Goal: Answer question/provide support: Share knowledge or assist other users

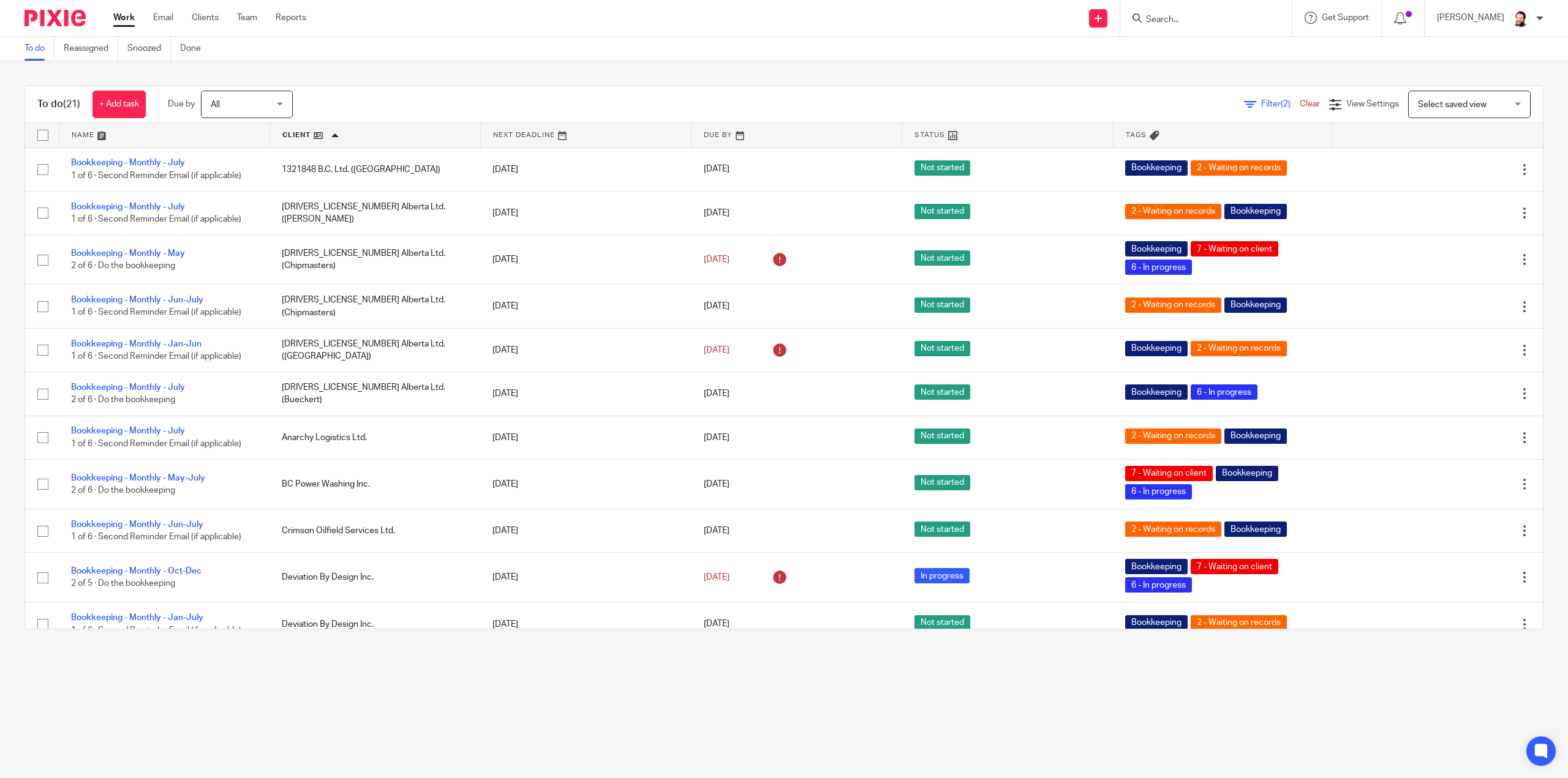
click at [1188, 22] on input "Search" at bounding box center [1201, 20] width 111 height 11
type input "ana"
click at [1219, 60] on link at bounding box center [1246, 57] width 207 height 38
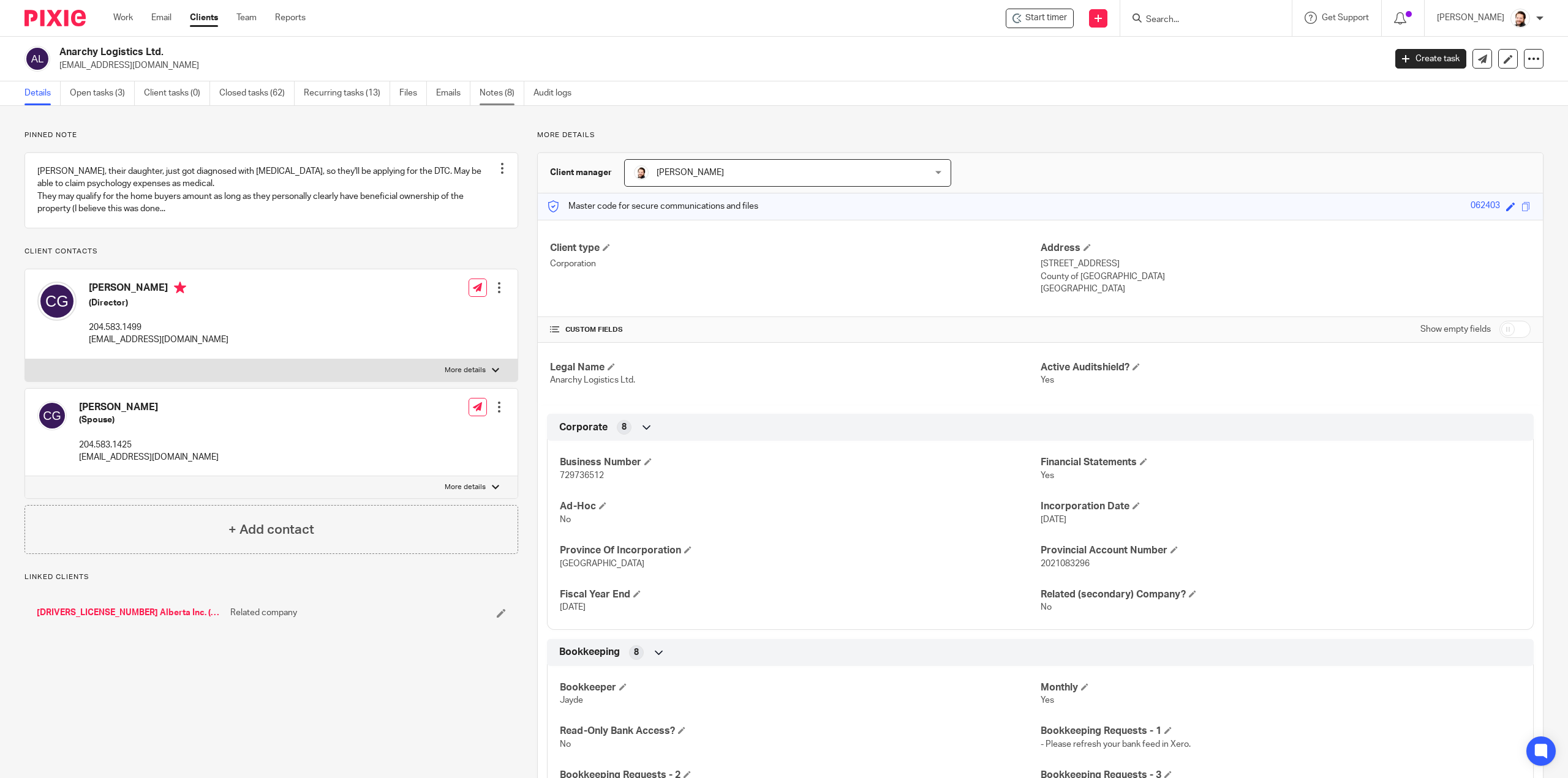
click at [486, 90] on link "Notes (8)" at bounding box center [502, 93] width 45 height 24
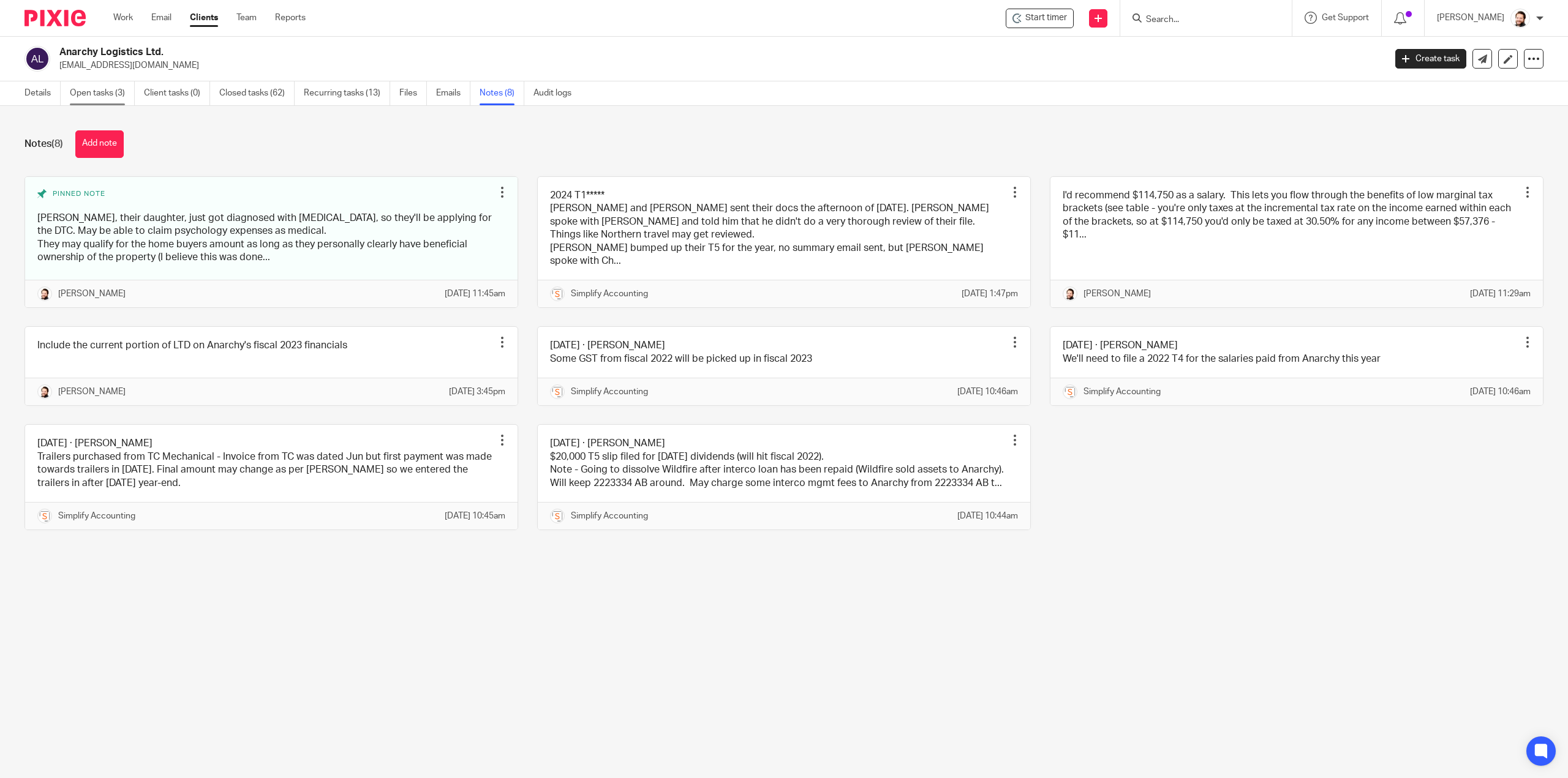
click at [92, 92] on link "Open tasks (3)" at bounding box center [102, 93] width 65 height 24
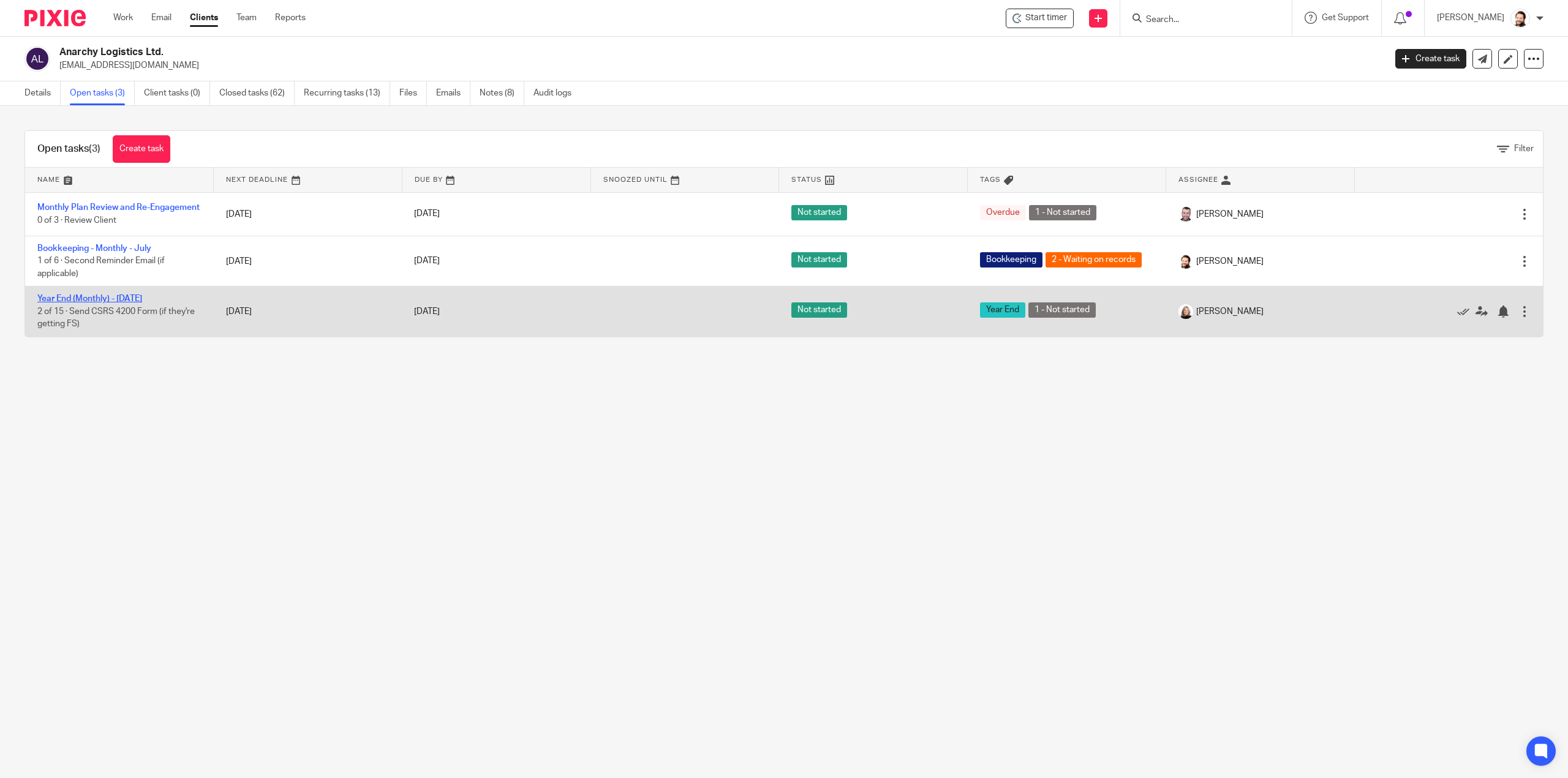
click at [105, 303] on link "Year End (Monthly) - [DATE]" at bounding box center [89, 298] width 105 height 8
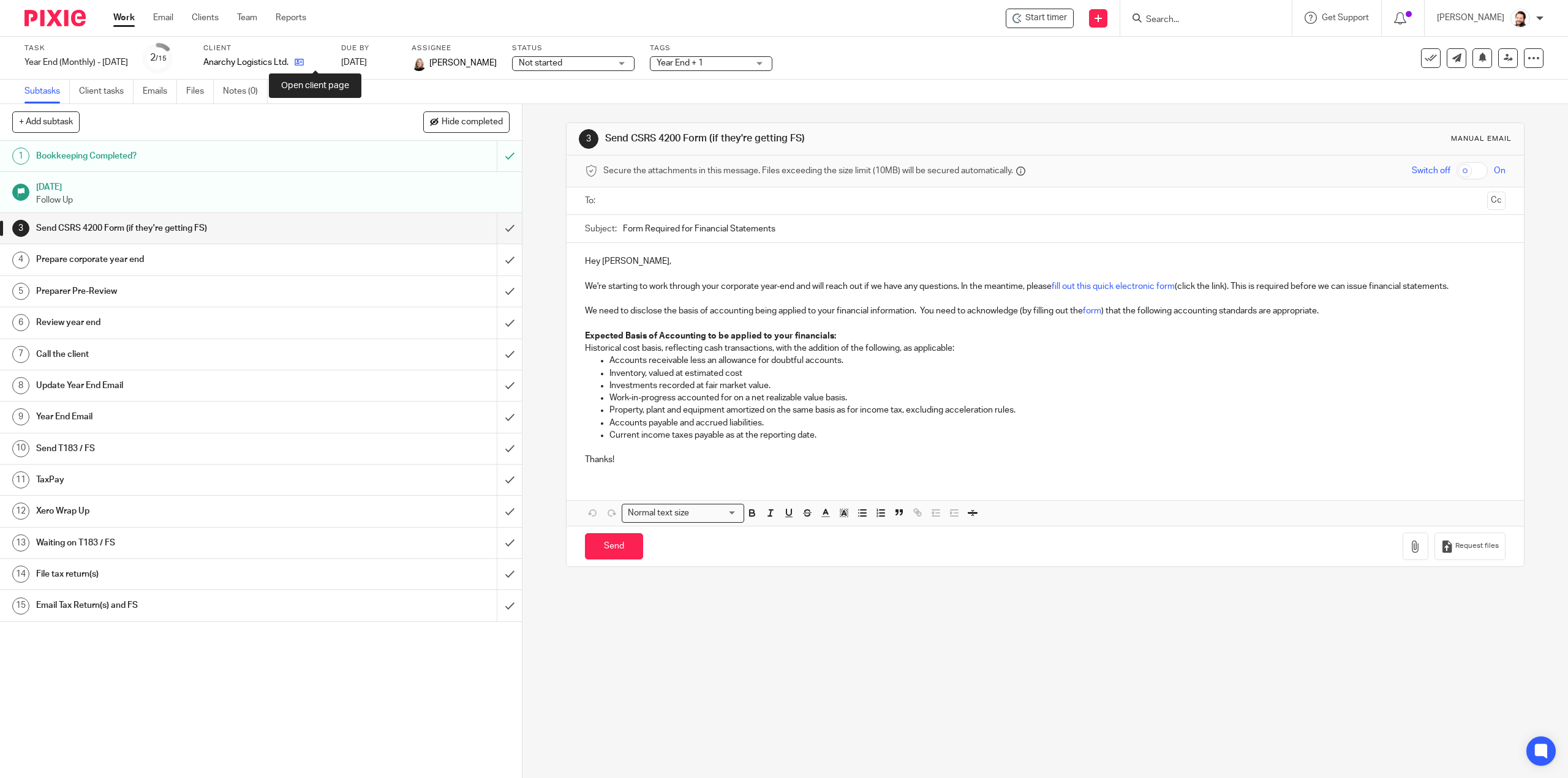
click at [304, 64] on icon at bounding box center [299, 62] width 9 height 9
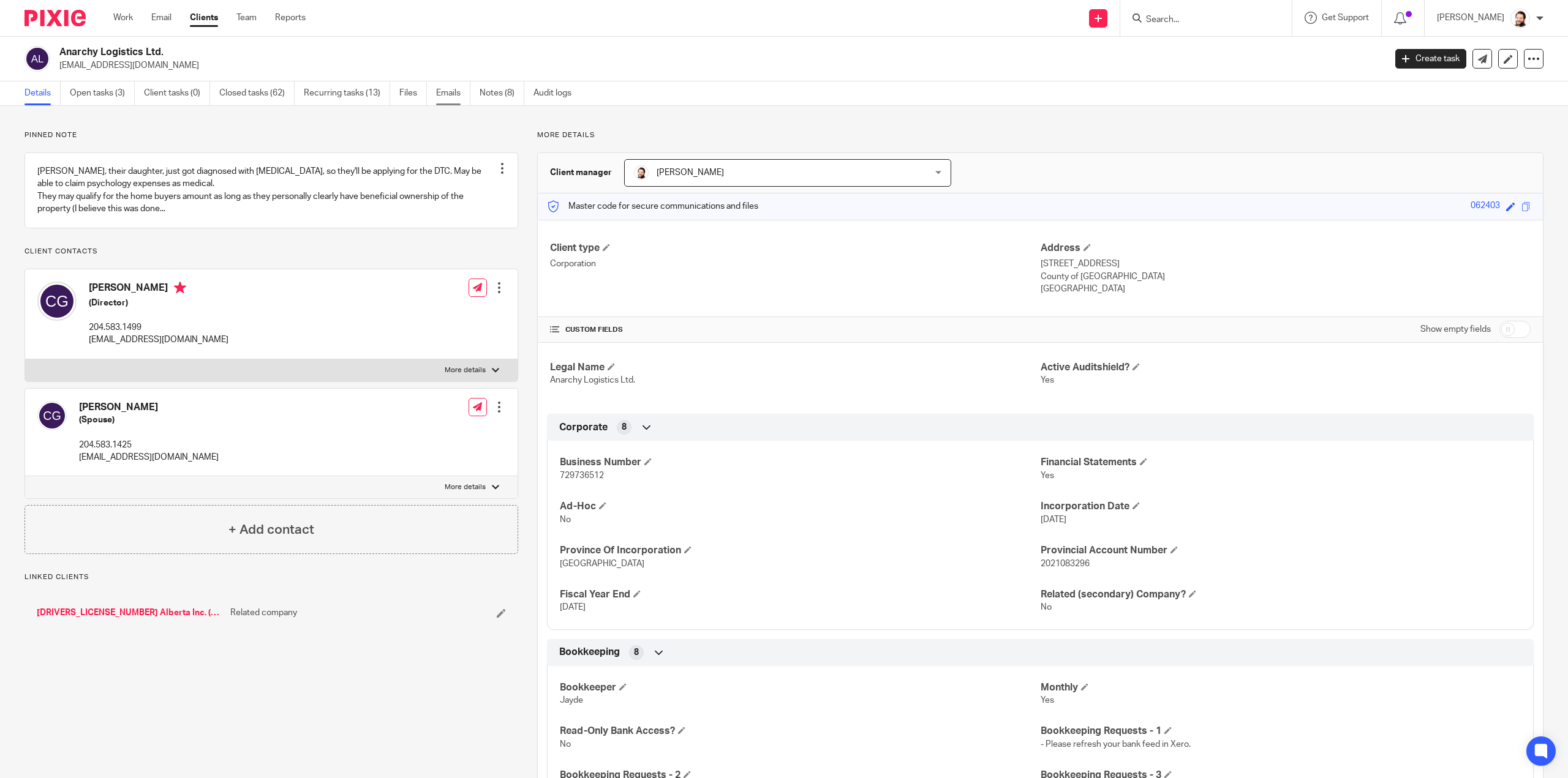
click at [449, 86] on link "Emails" at bounding box center [453, 93] width 34 height 24
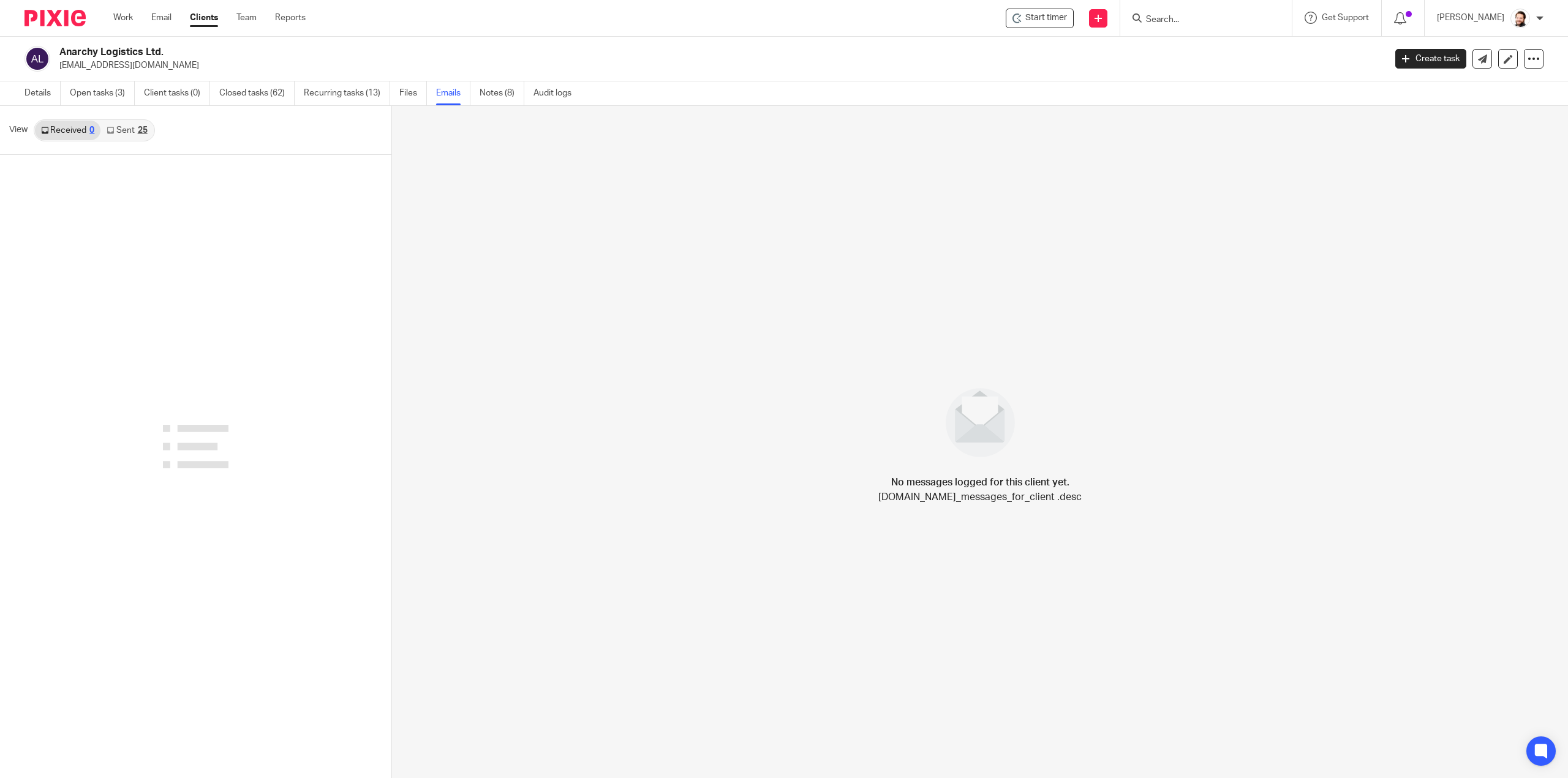
click at [133, 135] on link "Sent 25" at bounding box center [126, 131] width 53 height 19
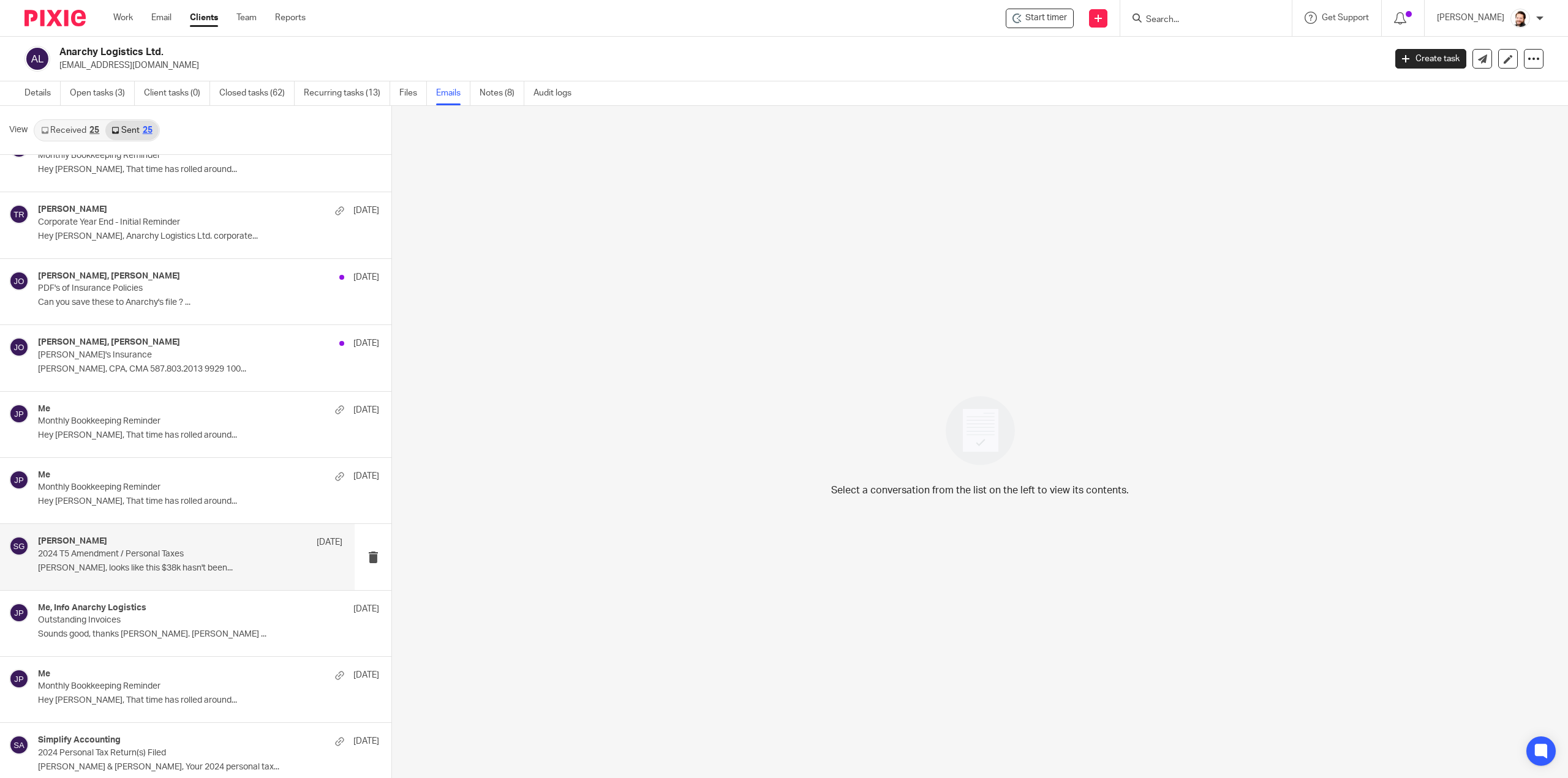
scroll to position [245, 0]
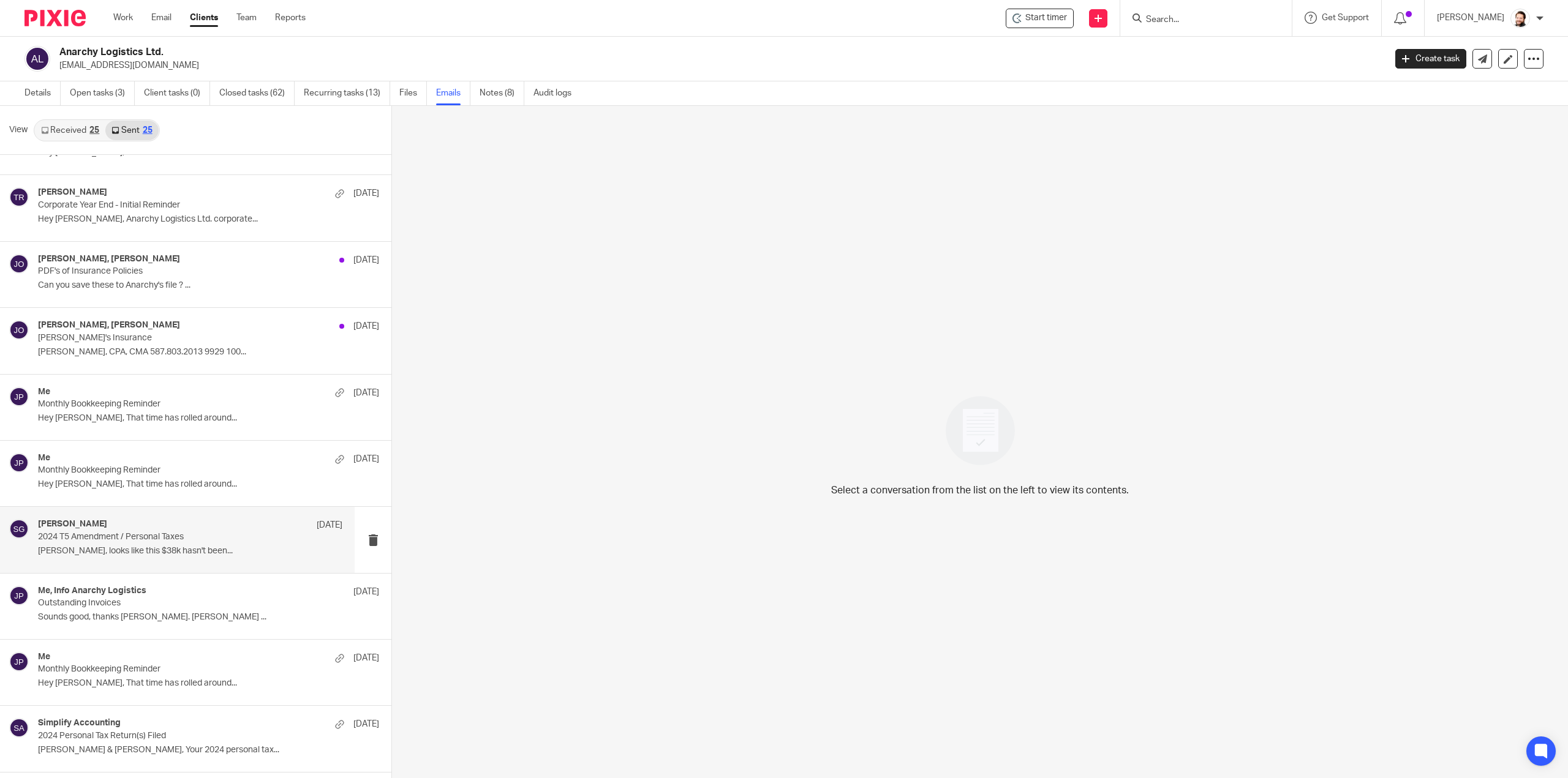
click at [136, 547] on p "Jayde, looks like this $38k hasn't been..." at bounding box center [190, 551] width 304 height 10
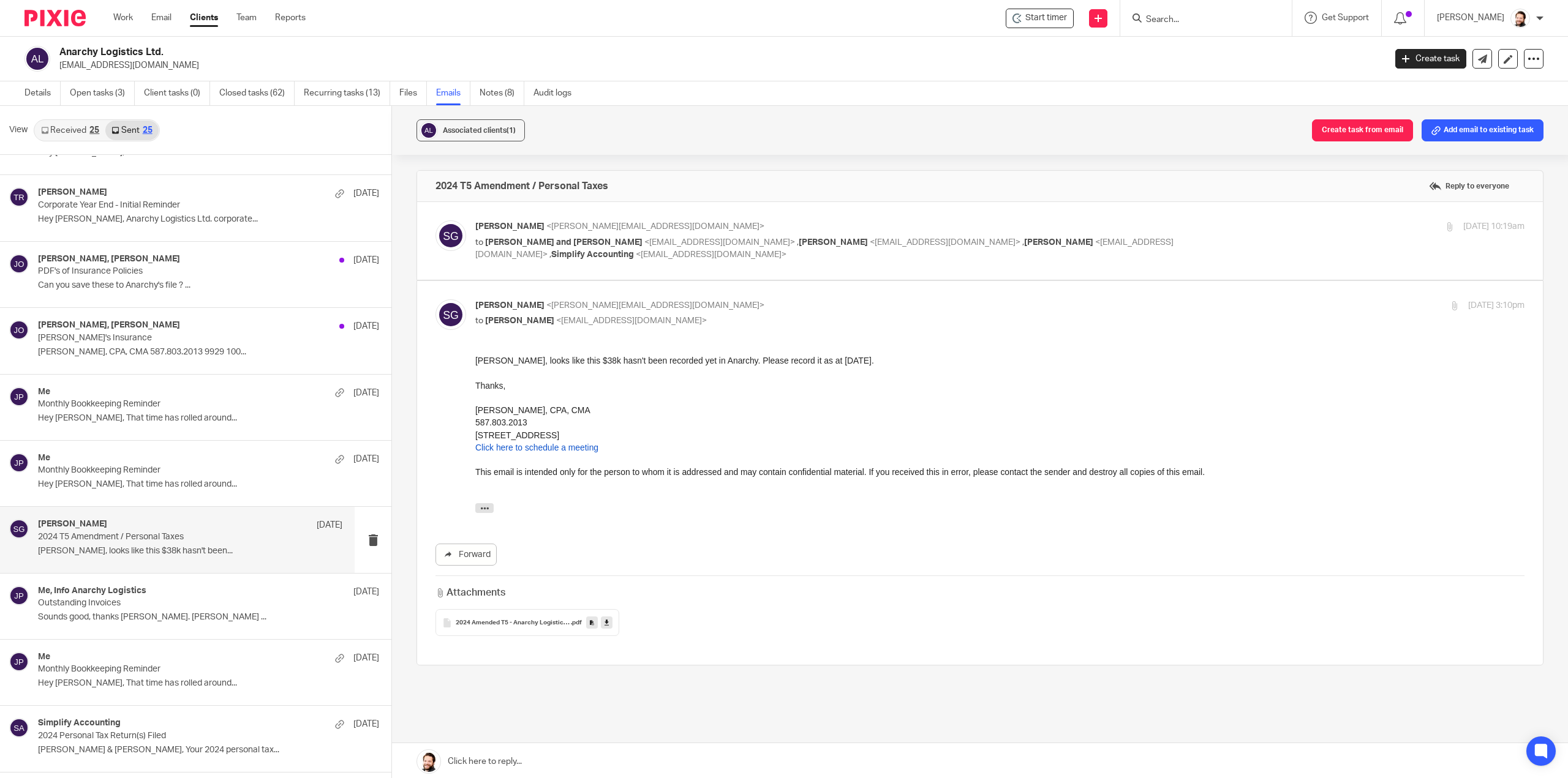
scroll to position [0, 0]
click at [625, 279] on label at bounding box center [979, 241] width 1126 height 78
click at [436, 220] on input "checkbox" at bounding box center [435, 220] width 1 height 1
checkbox input "true"
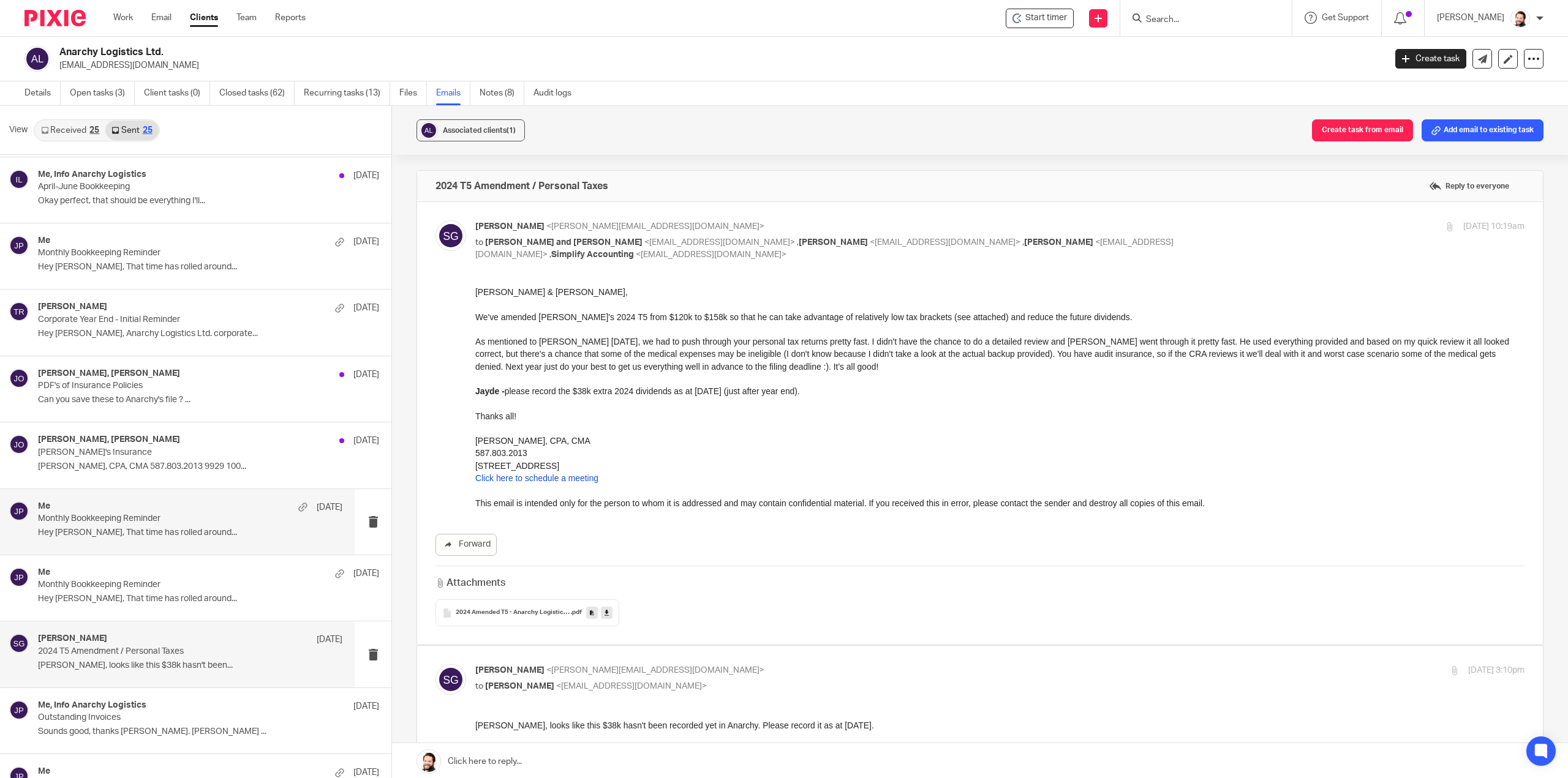
scroll to position [122, 0]
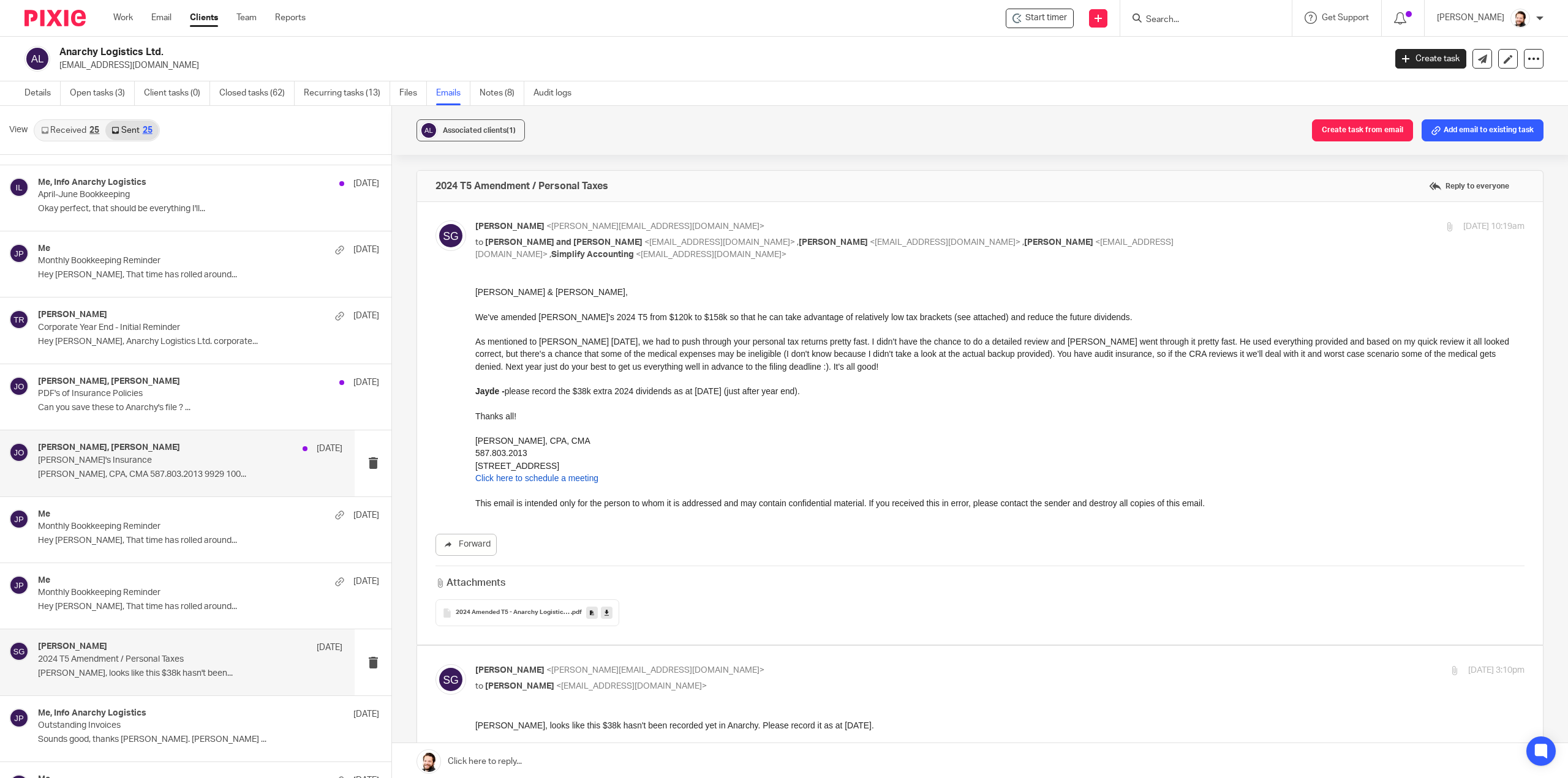
click at [163, 470] on p "Shawn Gander, CPA, CMA 587.803.2013 9929 100..." at bounding box center [190, 475] width 304 height 10
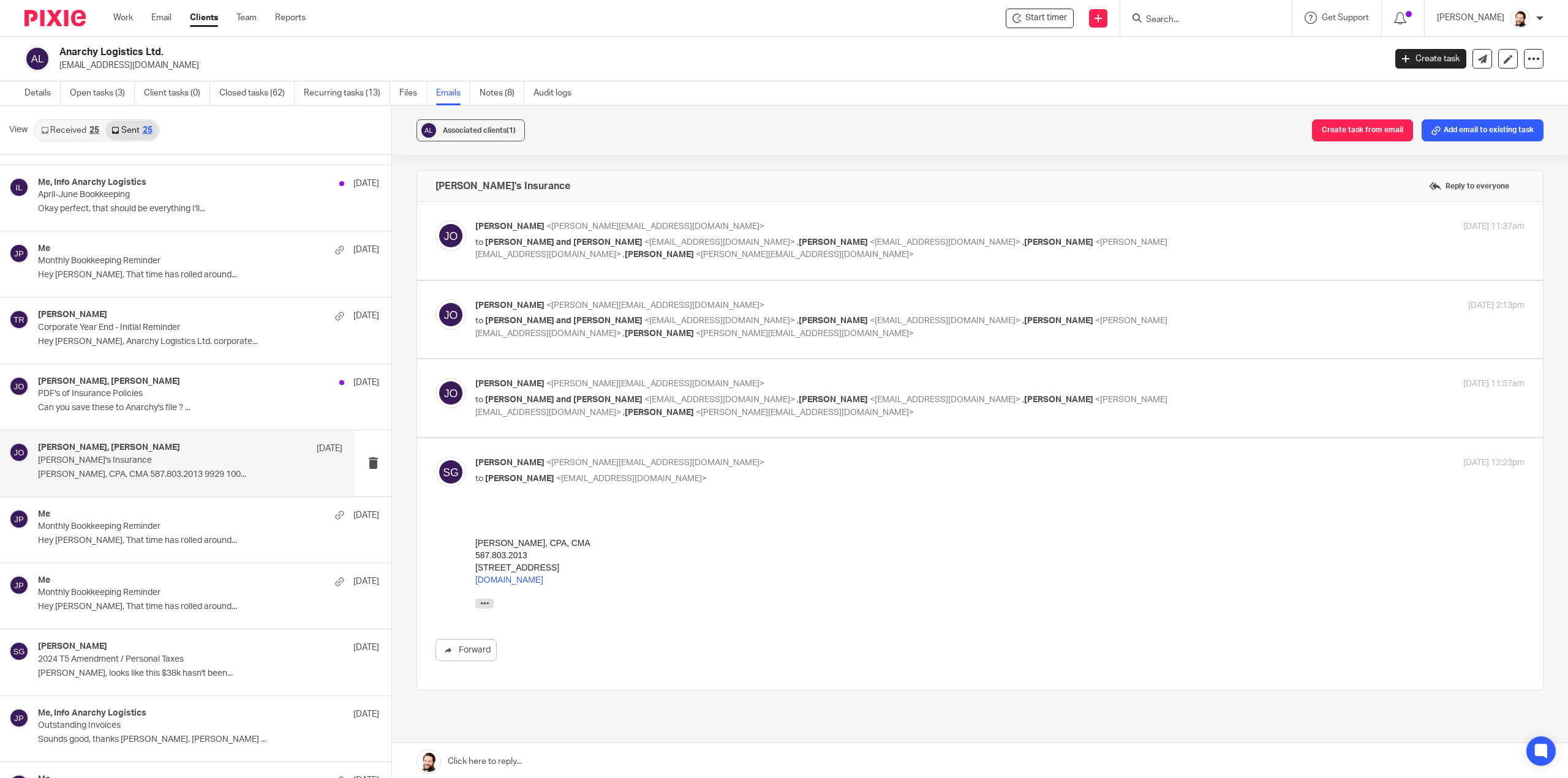
scroll to position [0, 0]
click at [650, 419] on label at bounding box center [979, 398] width 1126 height 78
click at [436, 378] on input "checkbox" at bounding box center [435, 377] width 1 height 1
checkbox input "true"
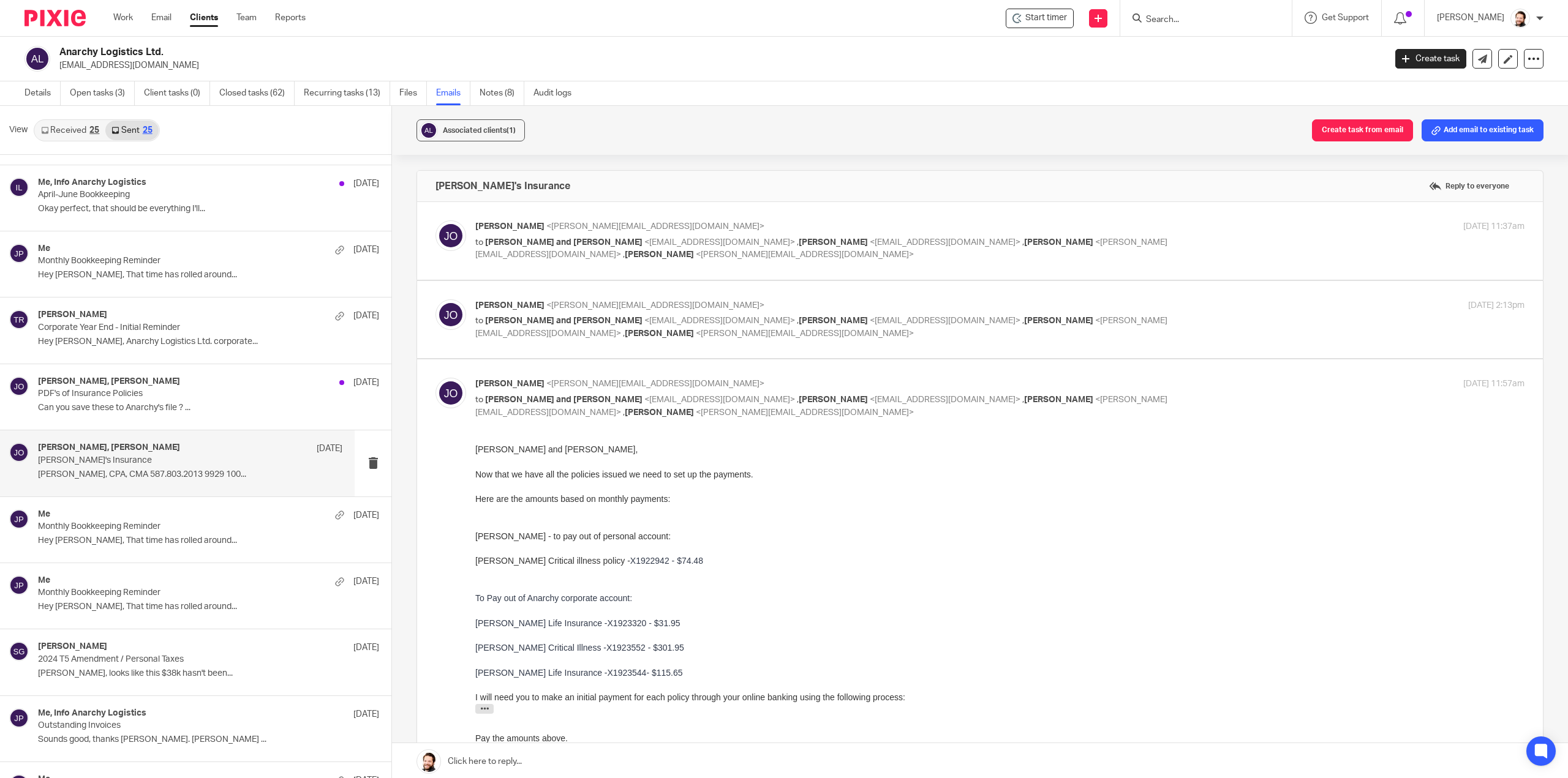
click at [586, 341] on label at bounding box center [979, 320] width 1126 height 78
click at [436, 300] on input "checkbox" at bounding box center [435, 299] width 1 height 1
checkbox input "true"
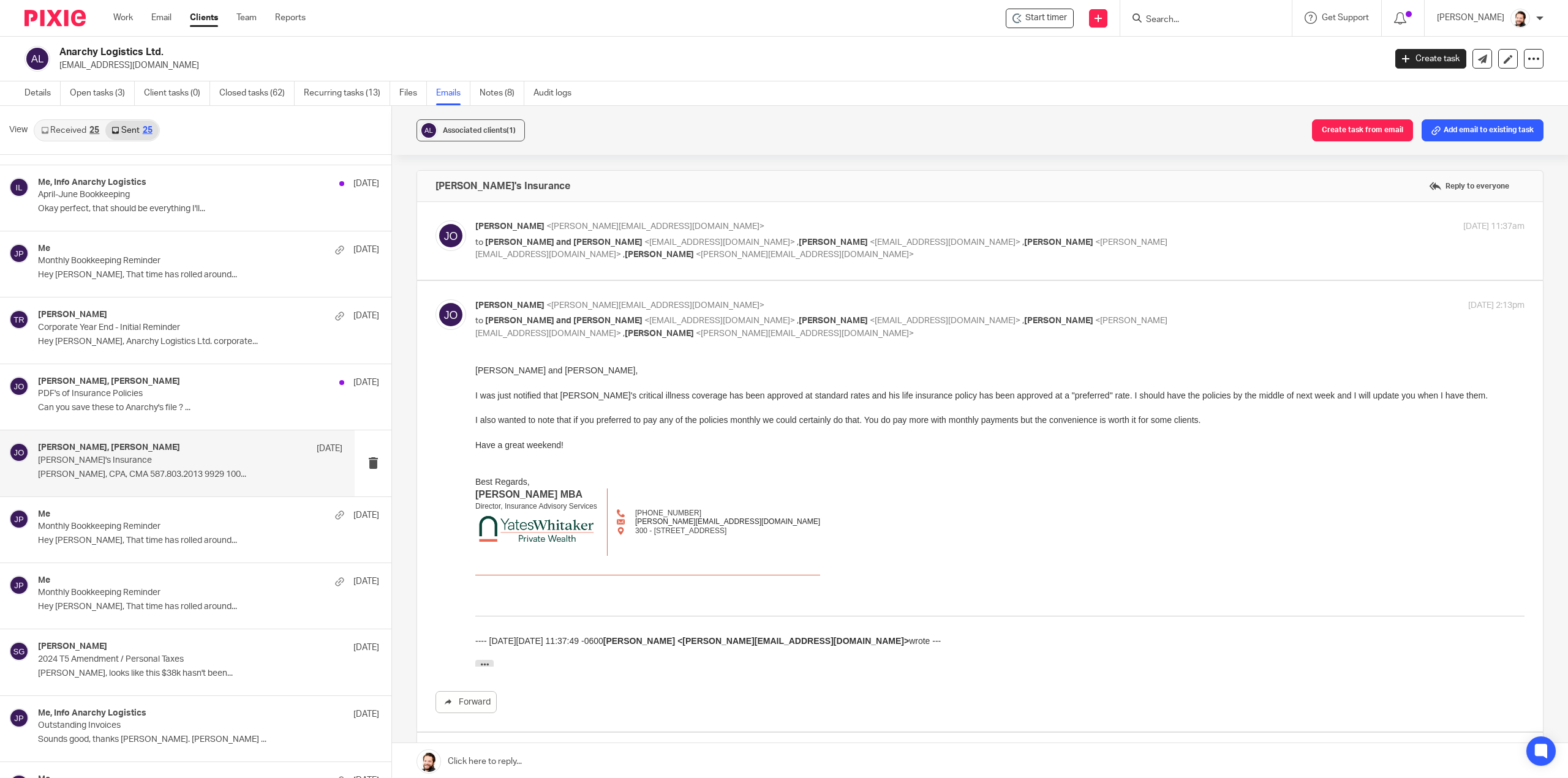
click at [548, 249] on div "Jeremy Orser <jeremy@ywpw.ca> to Chad and Cyndi Gross <ccgross8@gmail.com> , ch…" at bounding box center [1000, 240] width 1050 height 41
checkbox input "true"
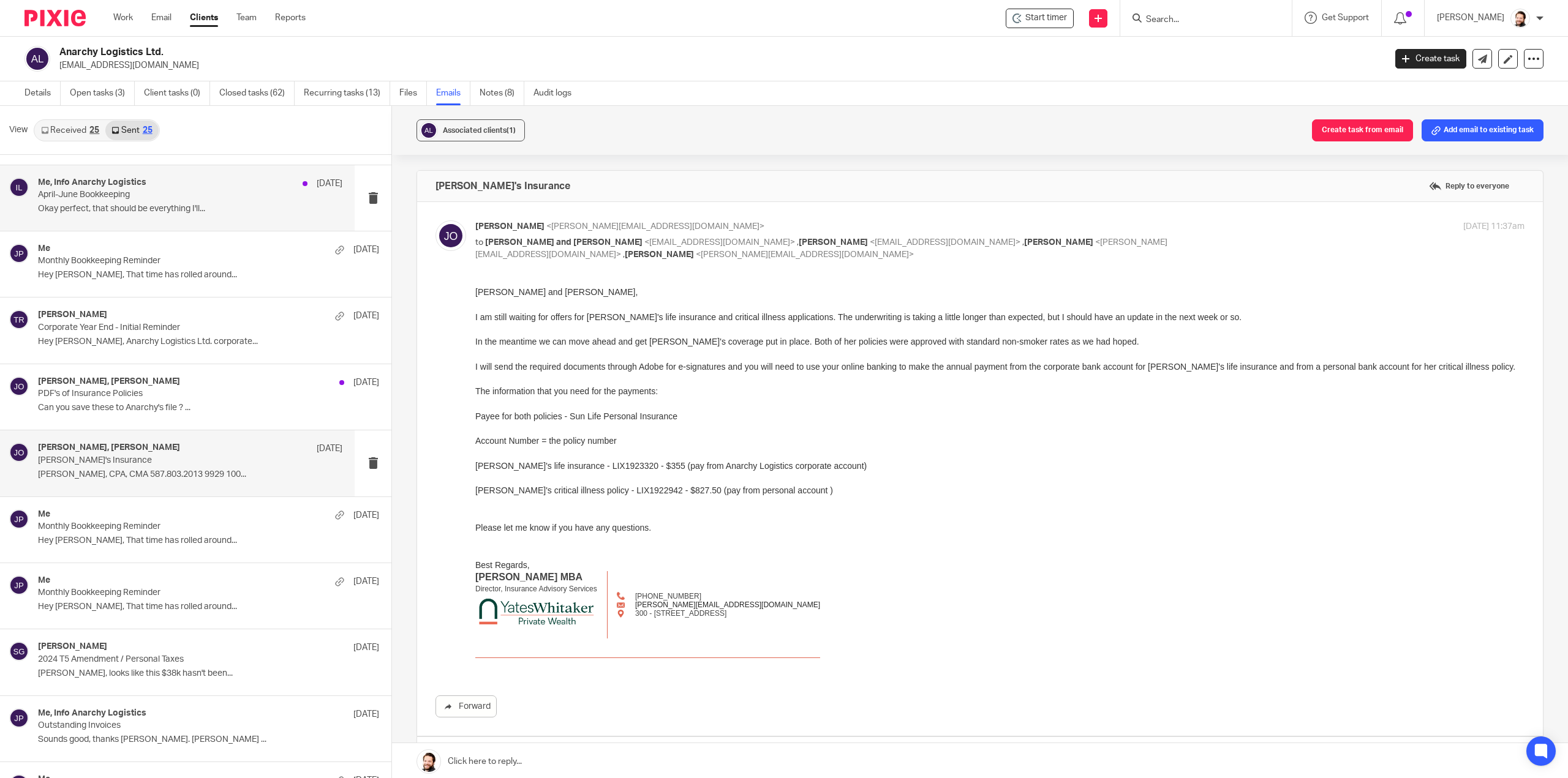
click at [162, 217] on div "Me, Info Anarchy Logistics Aug 11 April-June Bookkeeping Okay perfect, that sho…" at bounding box center [190, 198] width 304 height 41
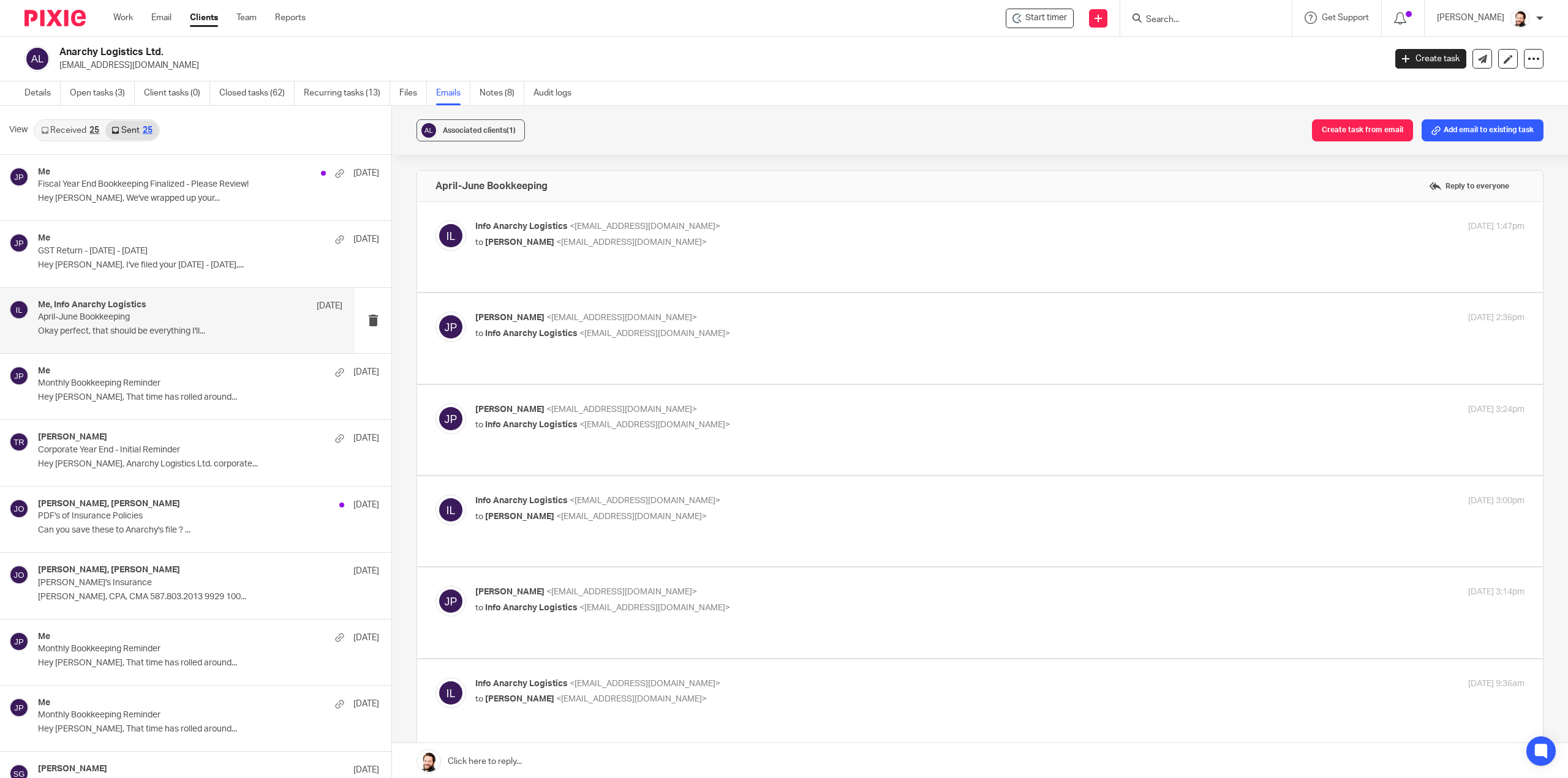
click at [76, 133] on link "Received 25" at bounding box center [70, 131] width 70 height 19
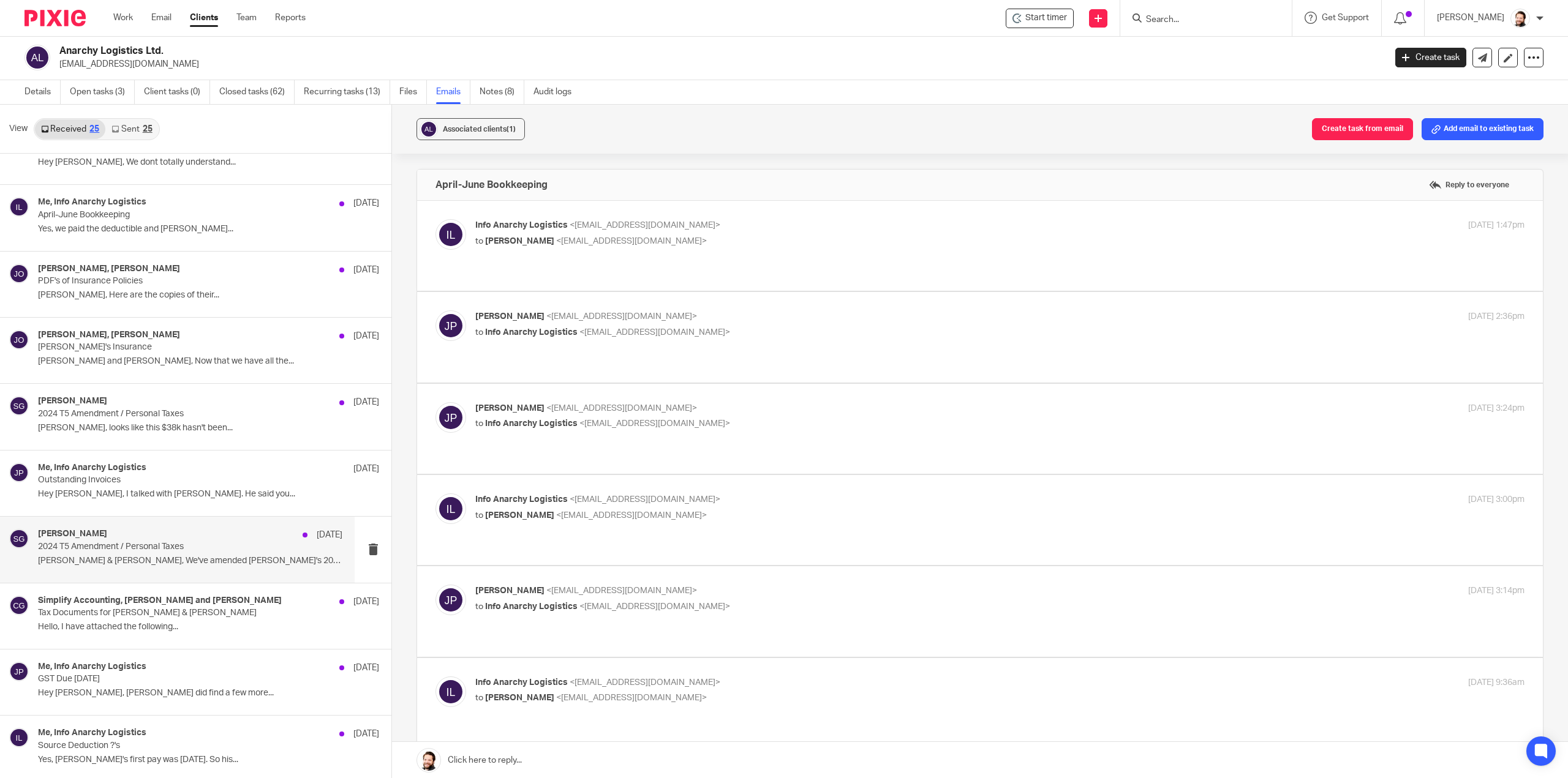
scroll to position [61, 0]
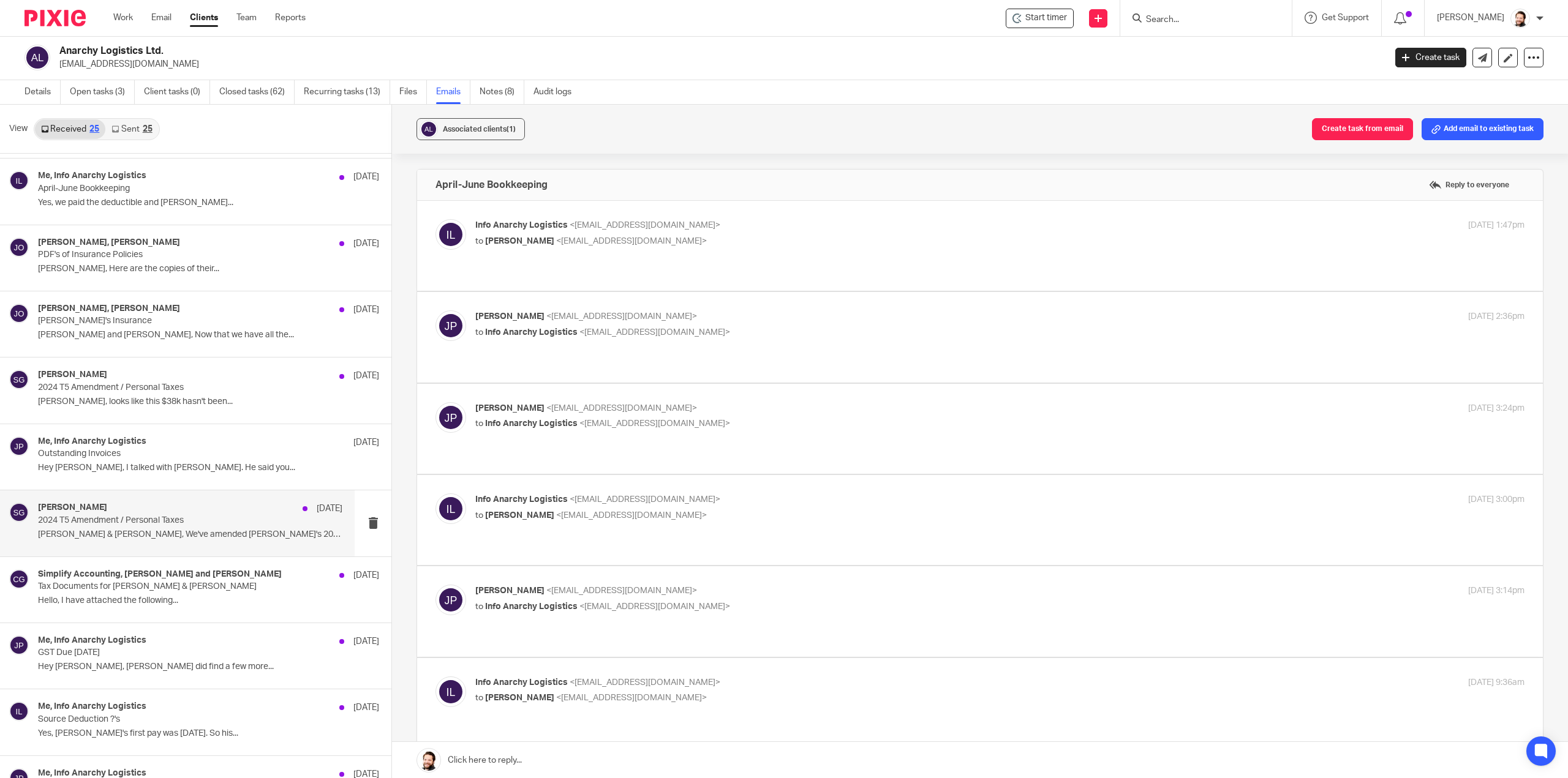
click at [179, 530] on p "[PERSON_NAME] & [PERSON_NAME], We've amended [PERSON_NAME]'s 2024..." at bounding box center [190, 535] width 304 height 10
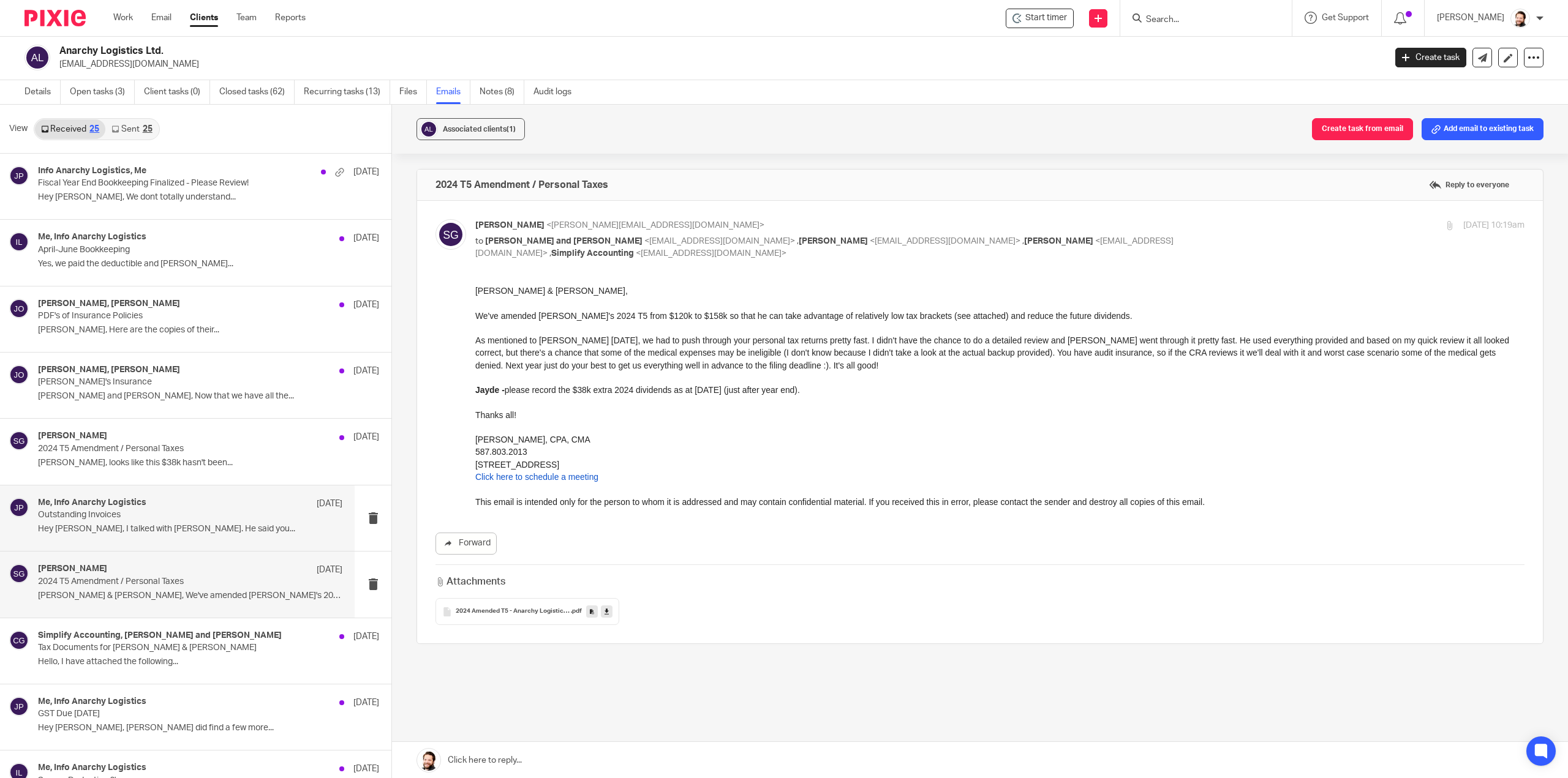
scroll to position [0, 0]
click at [44, 101] on link "Details" at bounding box center [43, 93] width 36 height 24
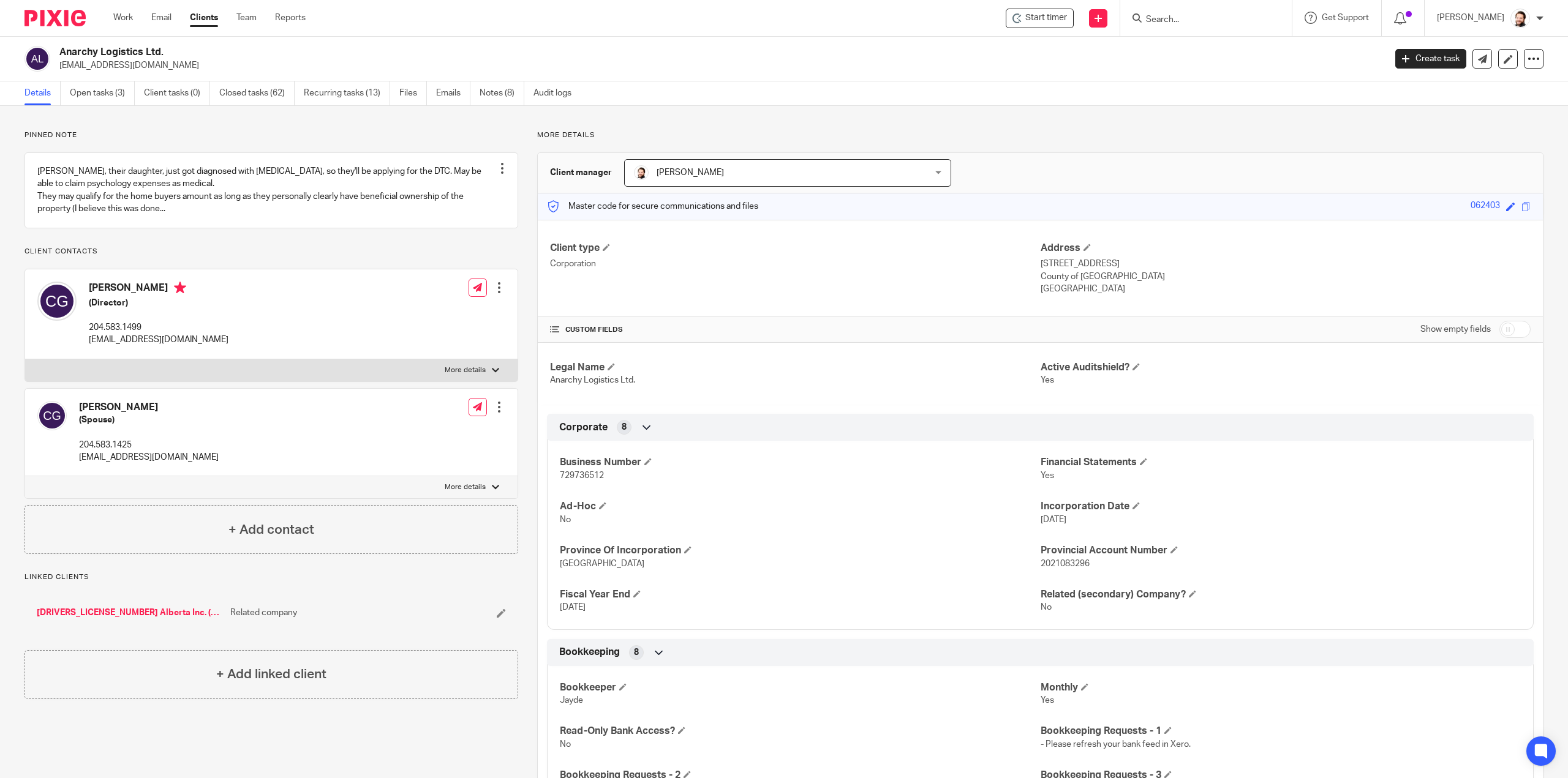
click at [429, 91] on ul "Details Open tasks (3) Client tasks (0) Closed tasks (62) Recurring tasks (13) …" at bounding box center [307, 93] width 565 height 24
click at [449, 96] on link "Emails" at bounding box center [453, 93] width 34 height 24
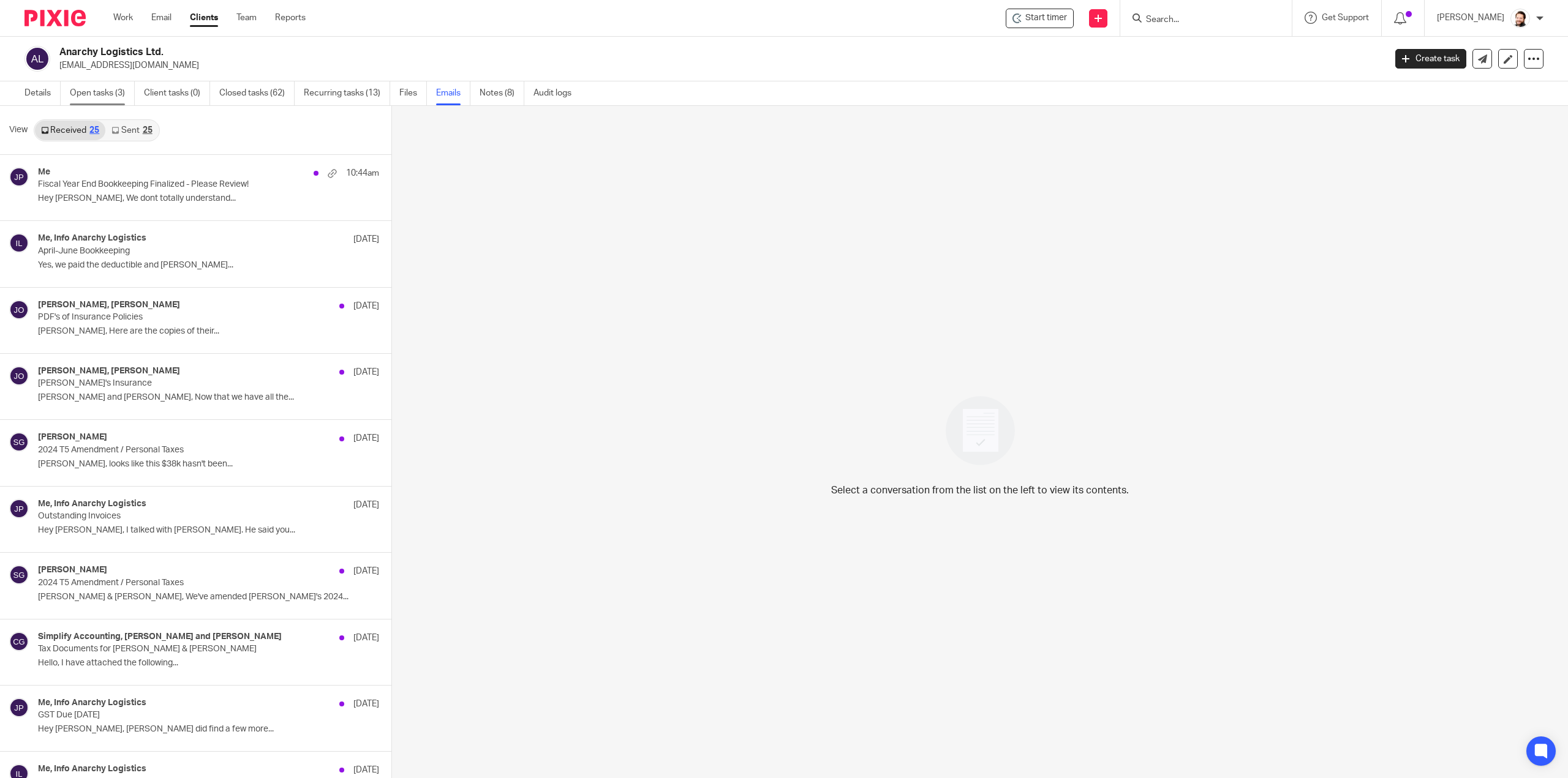
click at [120, 96] on link "Open tasks (3)" at bounding box center [102, 93] width 65 height 24
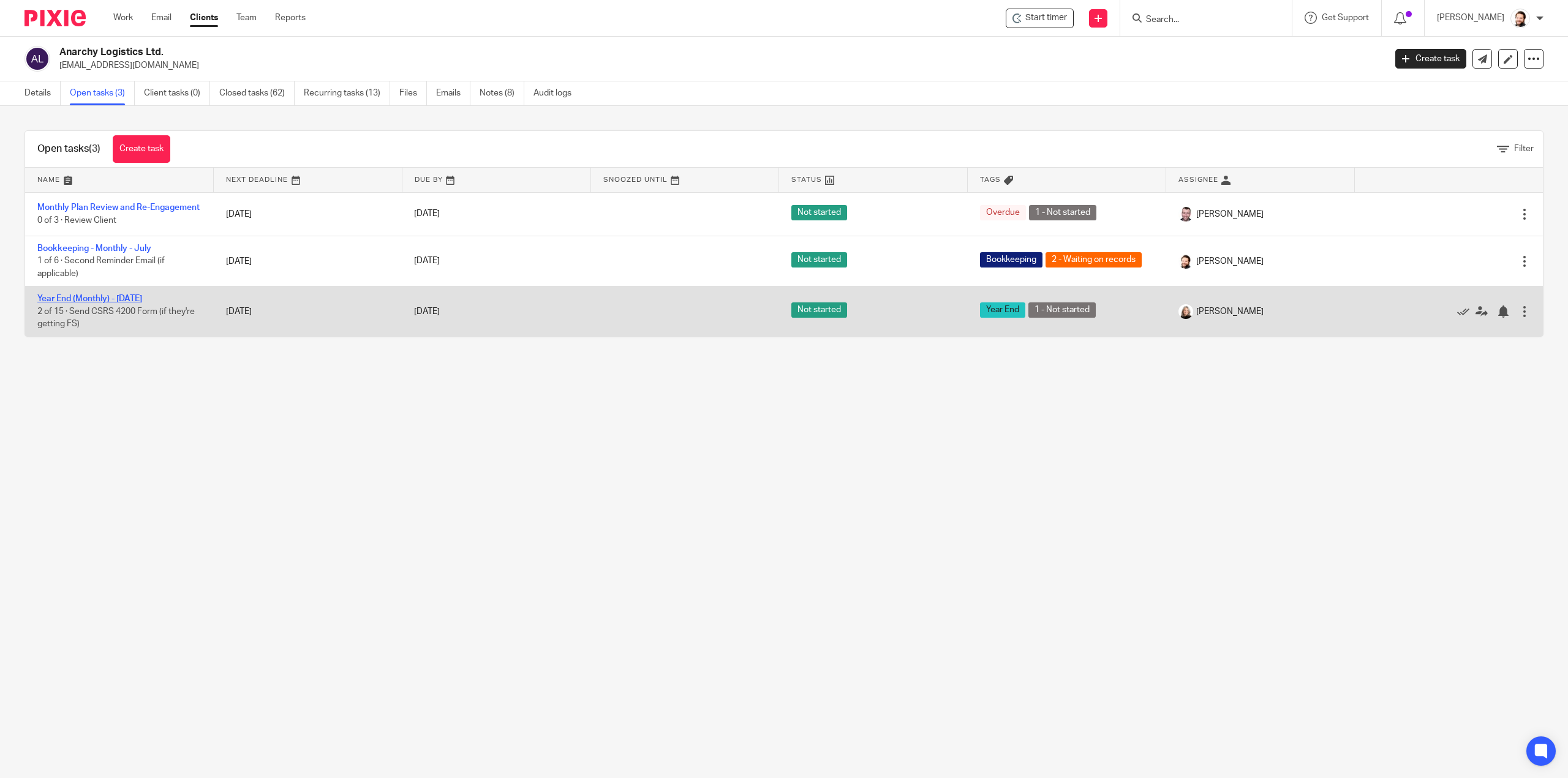
click at [117, 303] on link "Year End (Monthly) - [DATE]" at bounding box center [89, 298] width 105 height 8
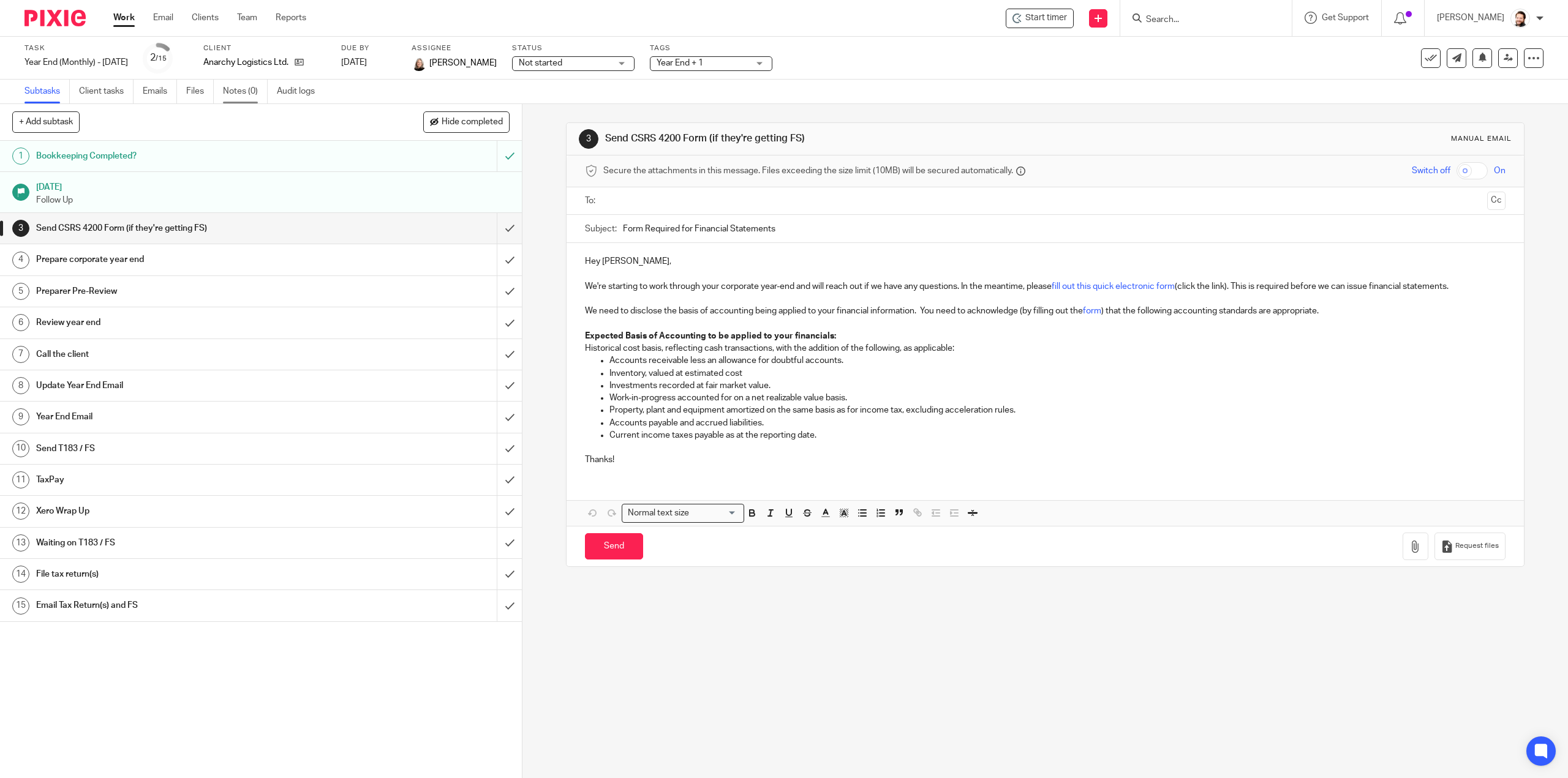
click at [236, 95] on link "Notes (0)" at bounding box center [245, 91] width 45 height 24
click at [237, 95] on link "Notes (0)" at bounding box center [245, 91] width 45 height 24
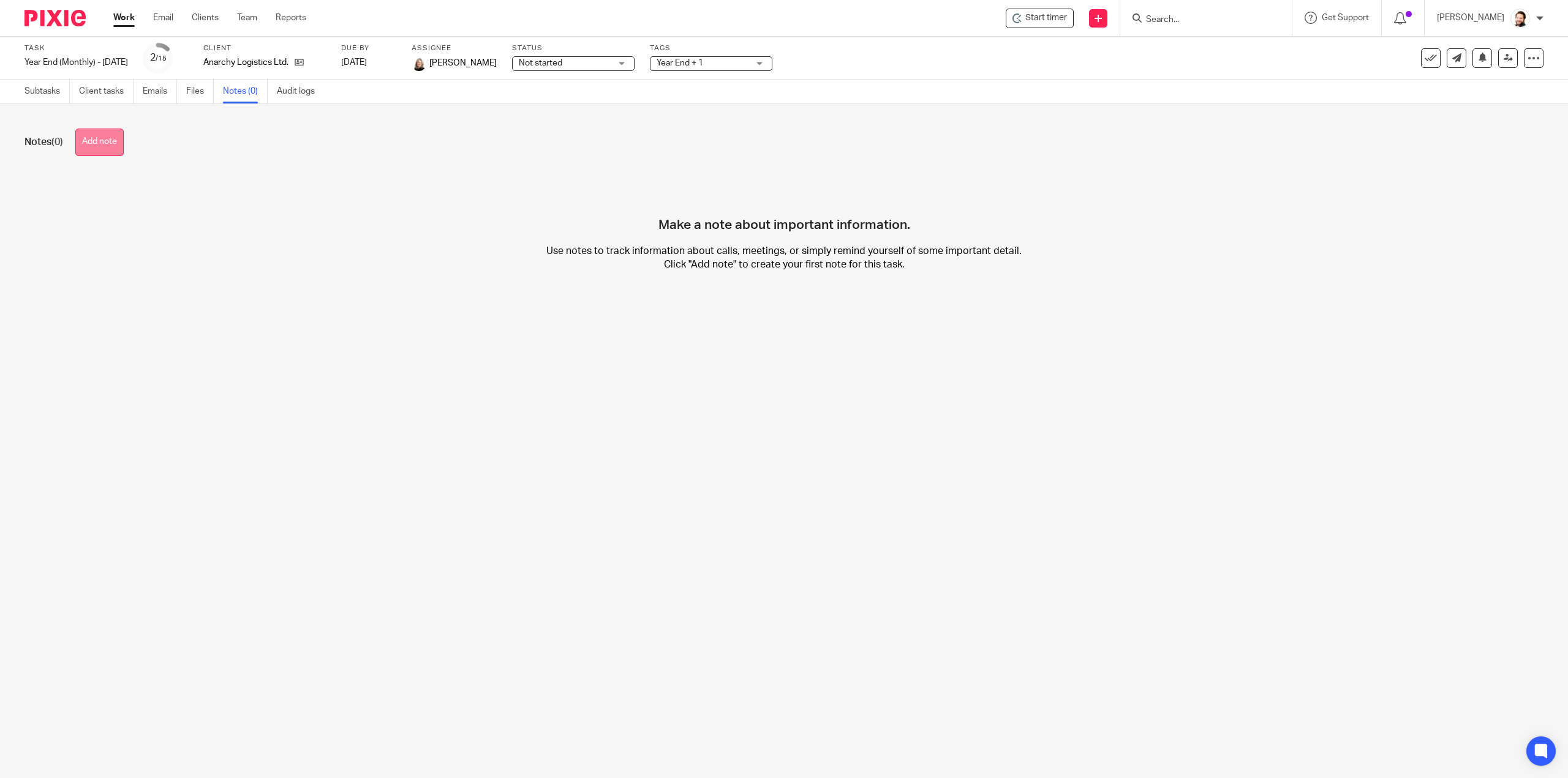
click at [112, 147] on button "Add note" at bounding box center [100, 142] width 48 height 27
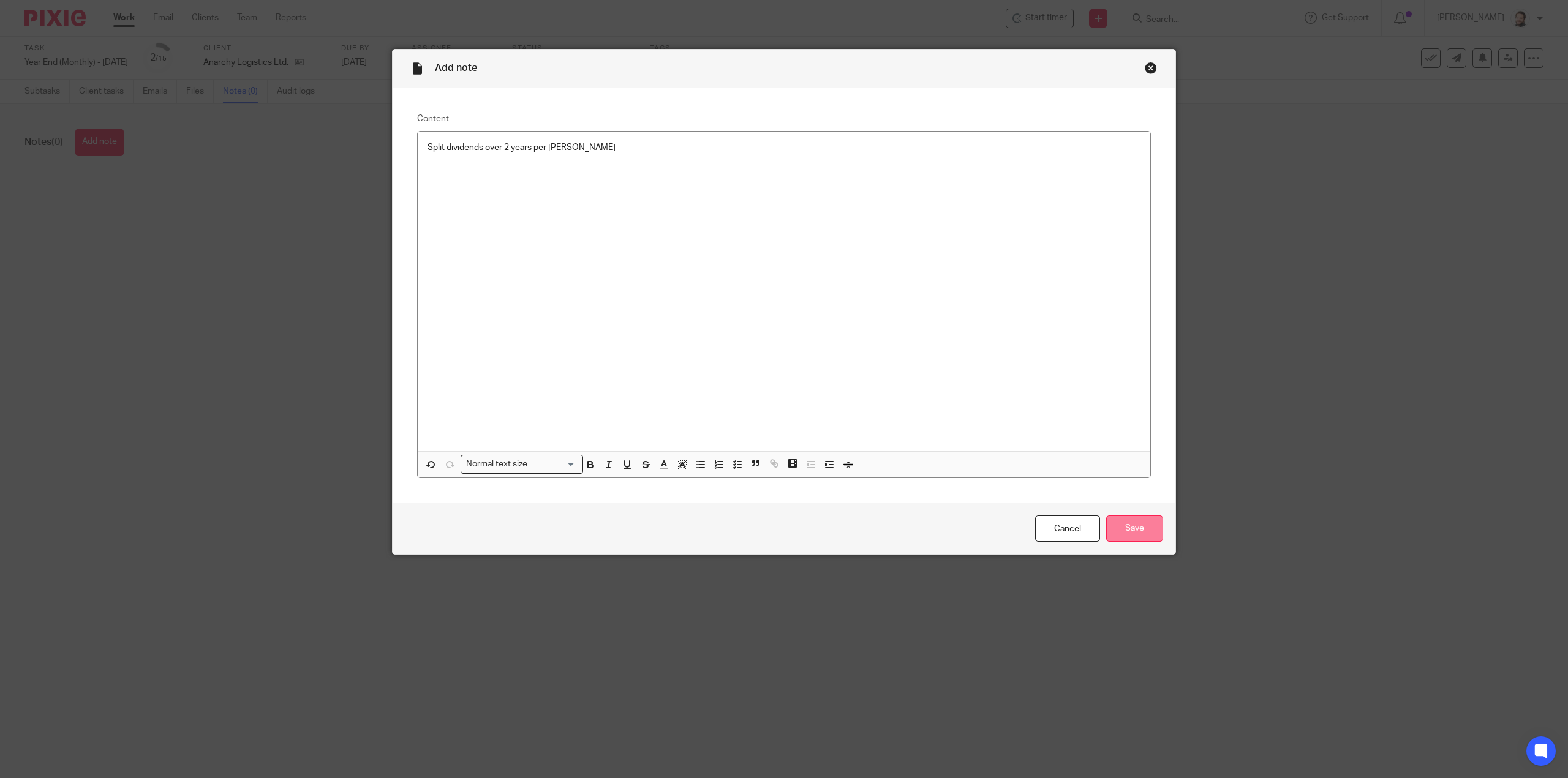
click at [1121, 523] on input "Save" at bounding box center [1135, 528] width 57 height 27
